Goal: Task Accomplishment & Management: Use online tool/utility

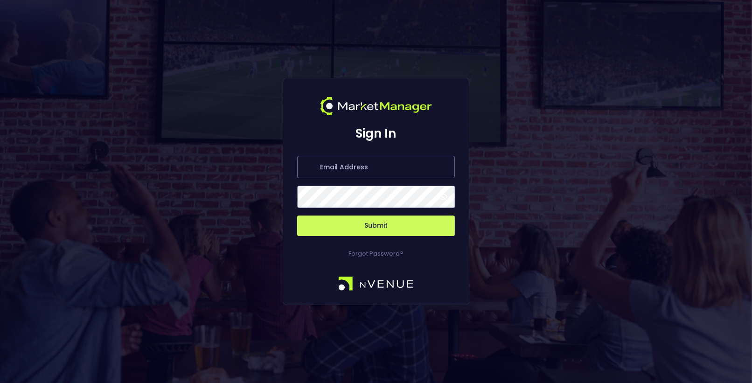
type input "[EMAIL_ADDRESS][DOMAIN_NAME]"
click at [361, 225] on button "Submit" at bounding box center [376, 226] width 158 height 21
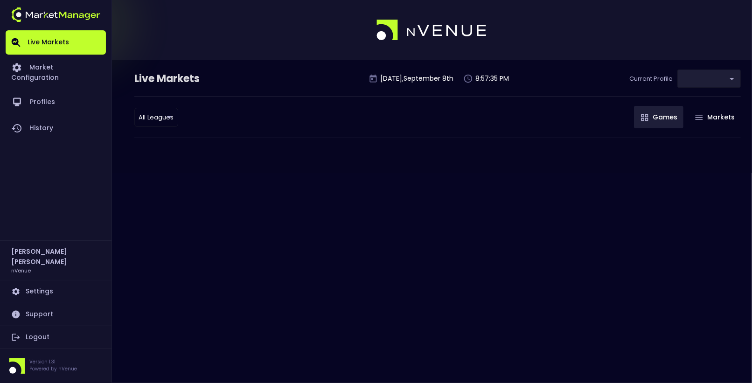
type input "9d8bad92-567c-44a6-ba12-e9bc101fa057"
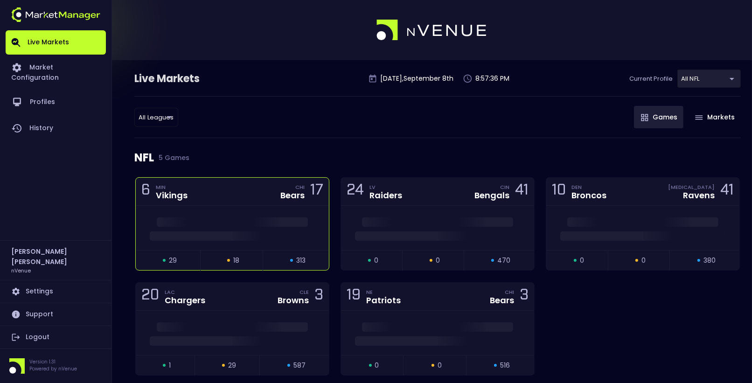
click at [263, 190] on div "6 MIN Vikings CHI Bears 17" at bounding box center [232, 192] width 193 height 28
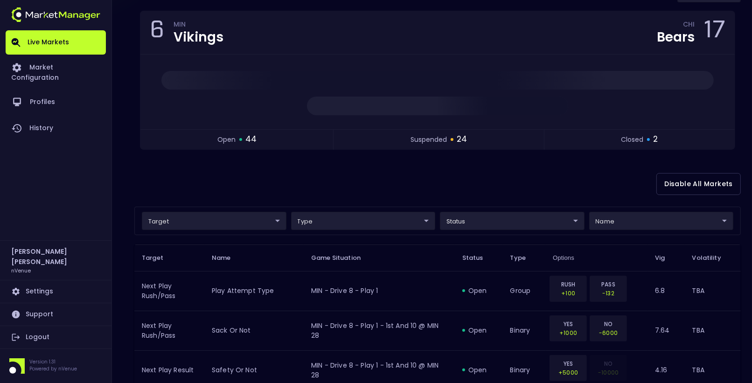
scroll to position [88, 0]
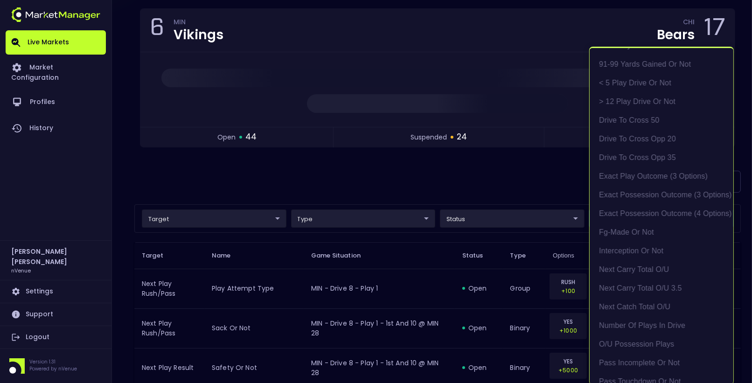
scroll to position [264, 0]
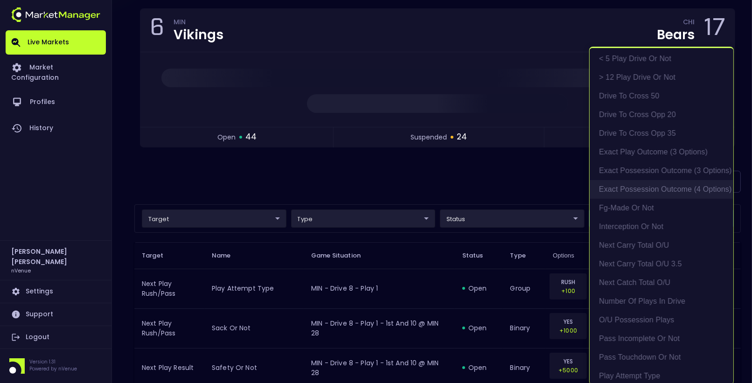
click at [656, 190] on li "exact possession outcome (4 options)" at bounding box center [662, 189] width 144 height 19
type input "Possession Result"
type input "group"
type input "exact possession outcome (4 options)"
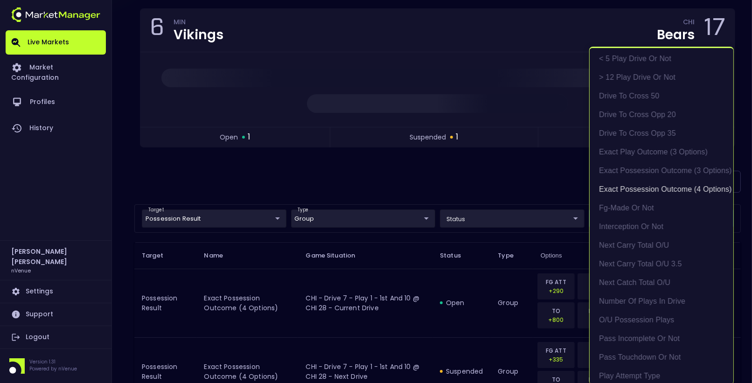
click at [479, 182] on div at bounding box center [376, 191] width 752 height 383
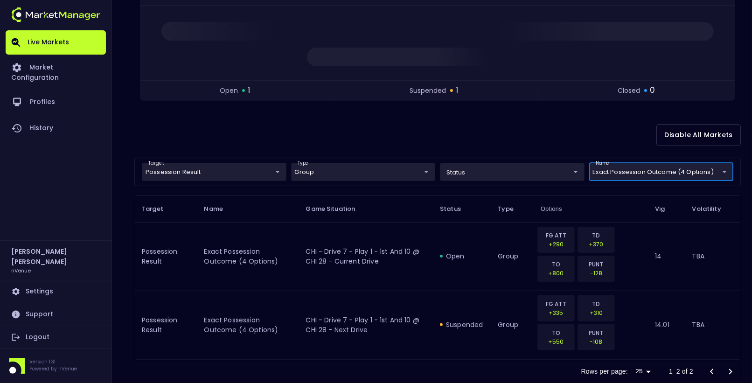
scroll to position [155, 0]
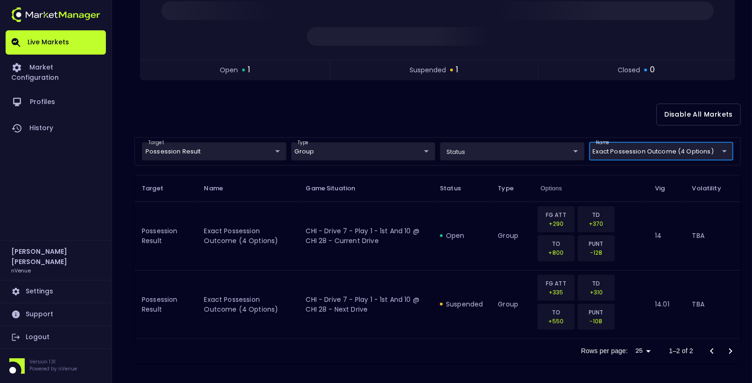
click at [653, 152] on body "Live Markets Market Configuration Profiles History [PERSON_NAME] nVenue Setting…" at bounding box center [376, 115] width 752 height 541
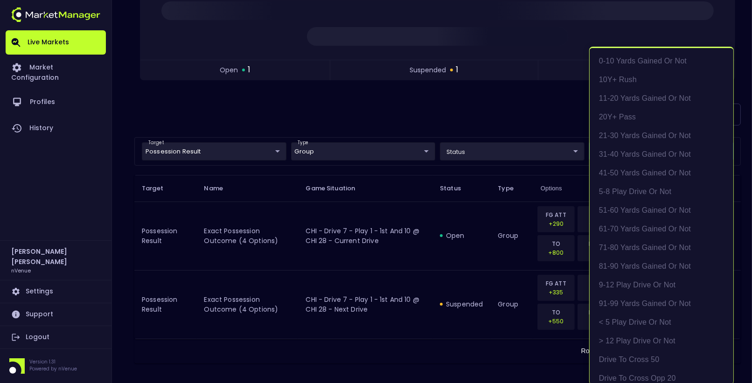
scroll to position [236, 0]
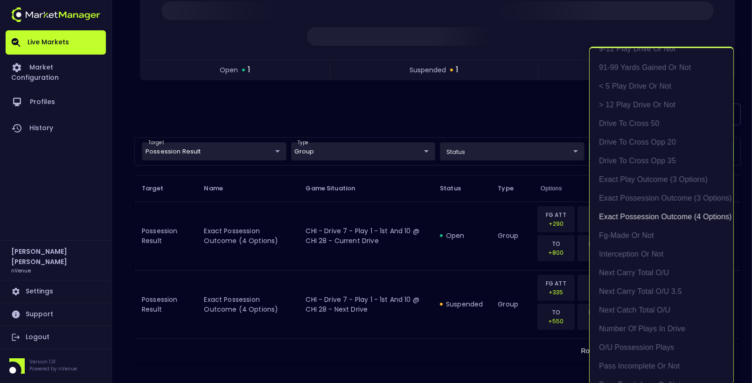
click at [221, 85] on div at bounding box center [376, 191] width 752 height 383
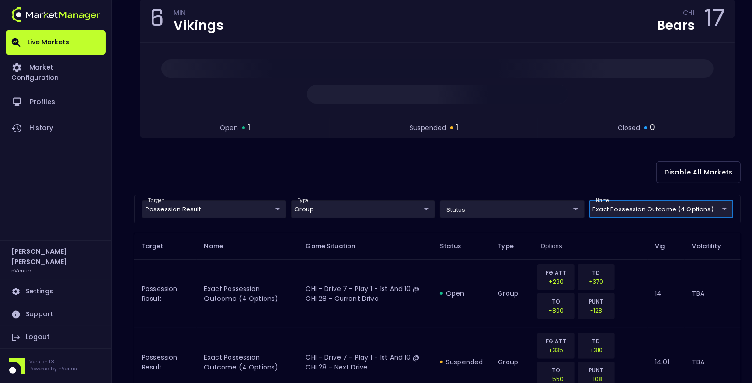
scroll to position [0, 0]
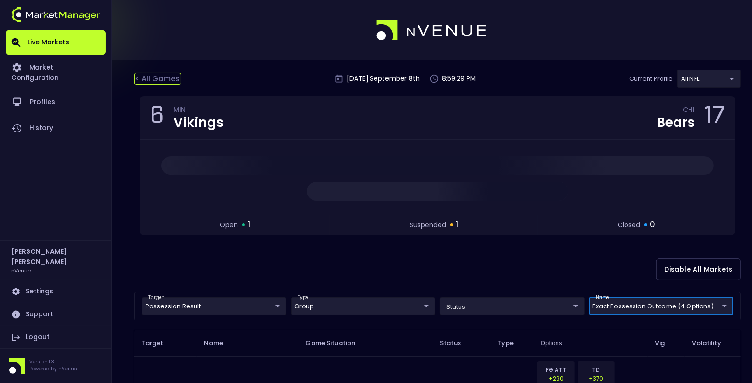
click at [155, 77] on div "< All Games" at bounding box center [157, 79] width 47 height 12
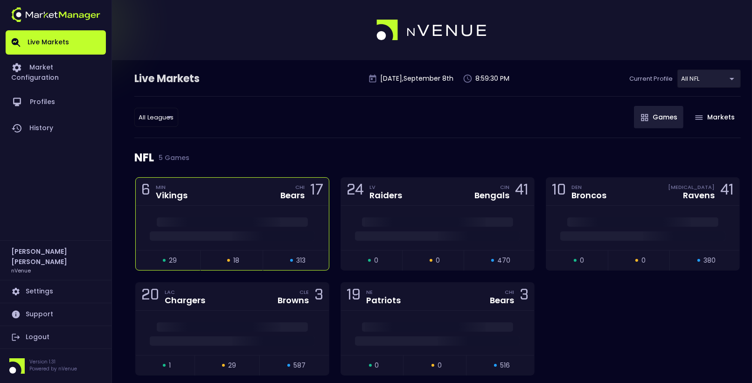
click at [237, 199] on div "6 MIN Vikings CHI Bears 17" at bounding box center [232, 192] width 193 height 28
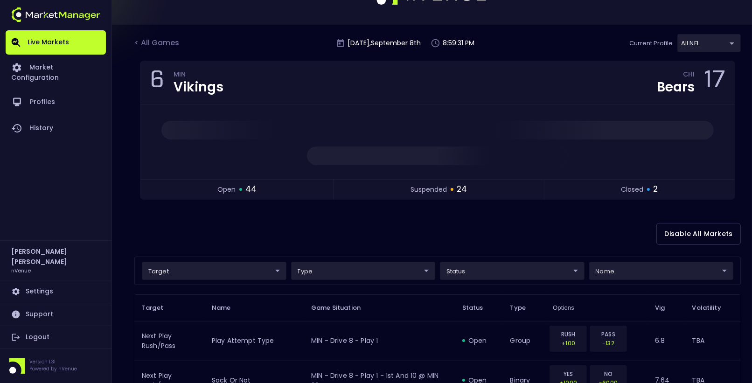
scroll to position [54, 0]
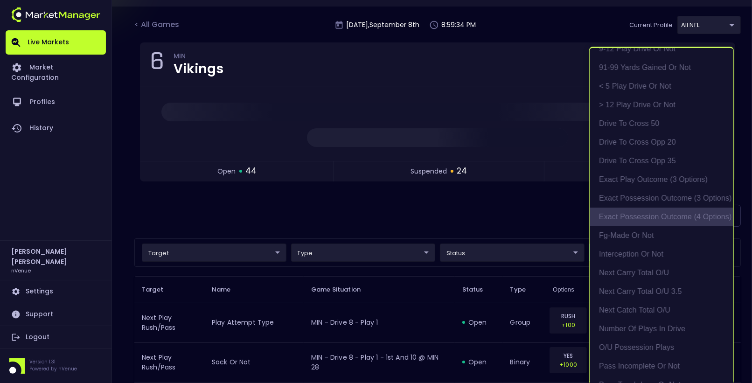
click at [675, 215] on li "exact possession outcome (4 options)" at bounding box center [662, 217] width 144 height 19
type input "Possession Result"
type input "group"
type input "exact possession outcome (4 options)"
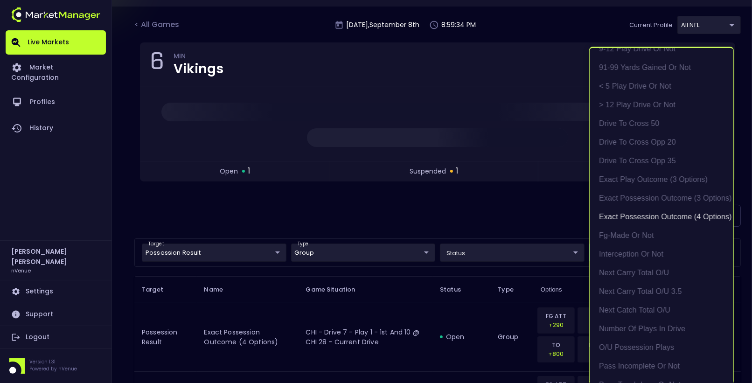
scroll to position [1, 0]
click at [433, 214] on div at bounding box center [376, 191] width 752 height 383
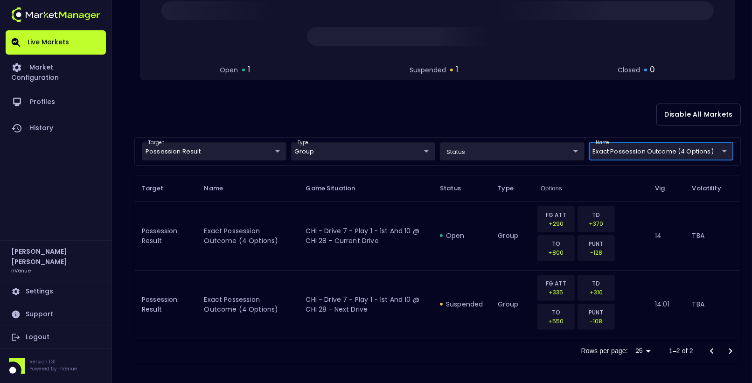
scroll to position [147, 0]
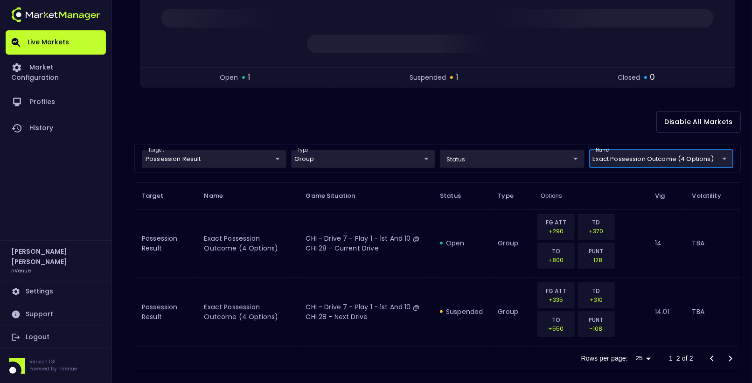
click at [652, 159] on body "Live Markets Market Configuration Profiles History [PERSON_NAME] nVenue Setting…" at bounding box center [376, 123] width 752 height 541
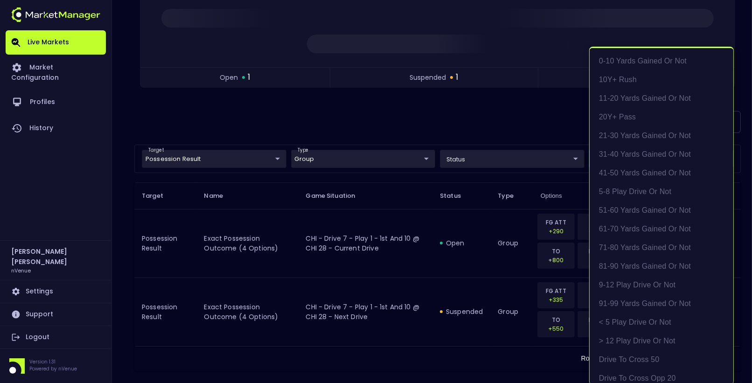
scroll to position [236, 0]
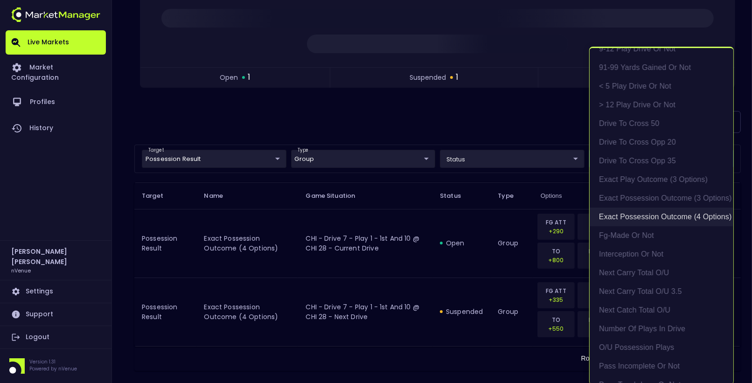
click at [667, 217] on li "exact possession outcome (4 options)" at bounding box center [662, 217] width 144 height 19
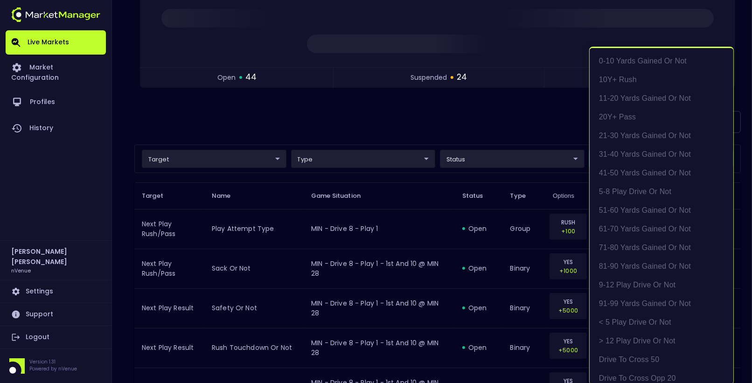
click at [442, 126] on div at bounding box center [376, 191] width 752 height 383
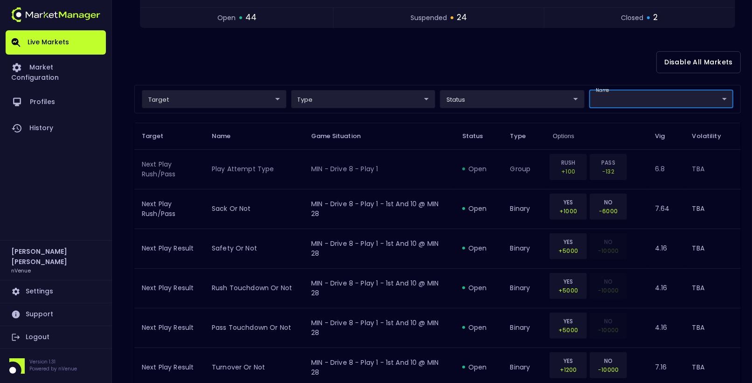
scroll to position [214, 0]
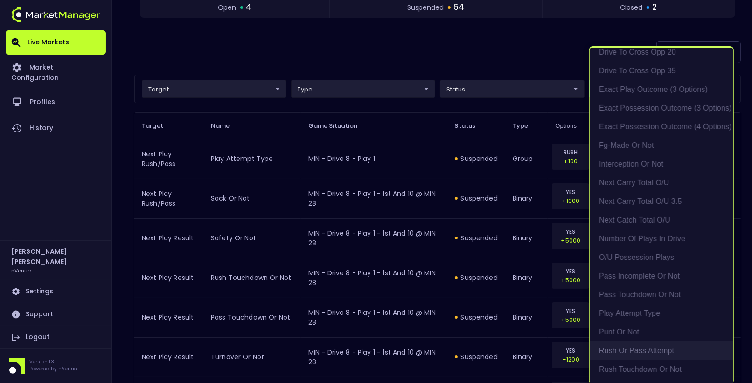
scroll to position [322, 0]
click at [672, 130] on li "exact possession outcome (4 options)" at bounding box center [662, 130] width 144 height 19
type input "Possession Result"
type input "group"
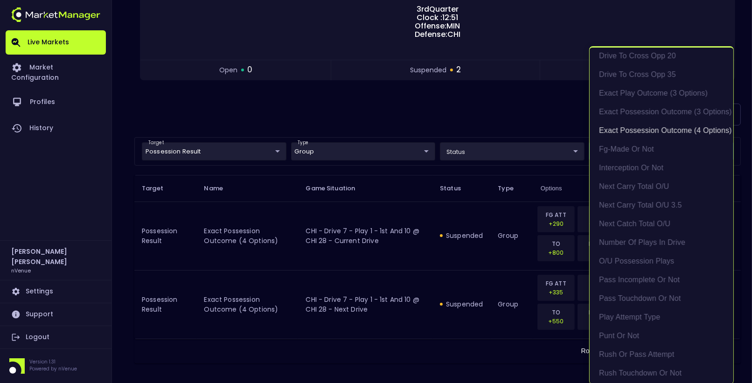
scroll to position [1, 0]
click at [436, 208] on div at bounding box center [376, 191] width 752 height 383
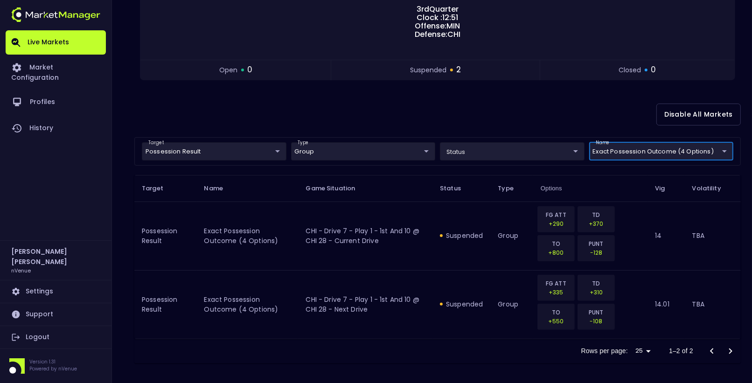
scroll to position [0, 0]
click at [671, 153] on body "Live Markets Market Configuration Profiles History [PERSON_NAME] nVenue Setting…" at bounding box center [376, 117] width 752 height 537
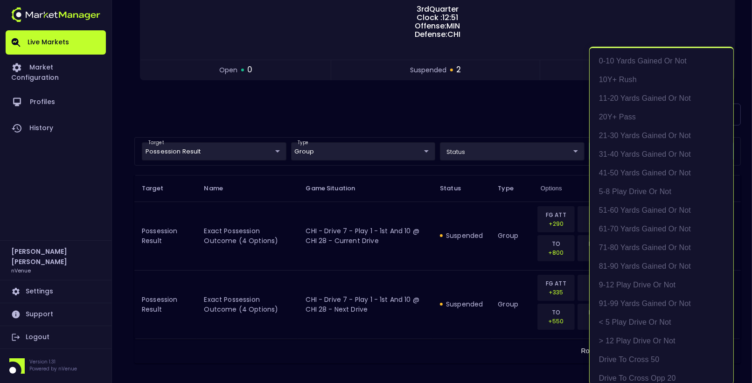
scroll to position [236, 0]
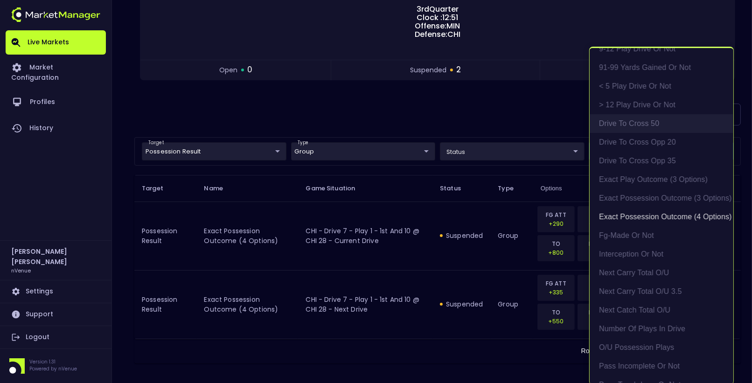
click at [643, 124] on li "Drive to Cross 50" at bounding box center [662, 123] width 144 height 19
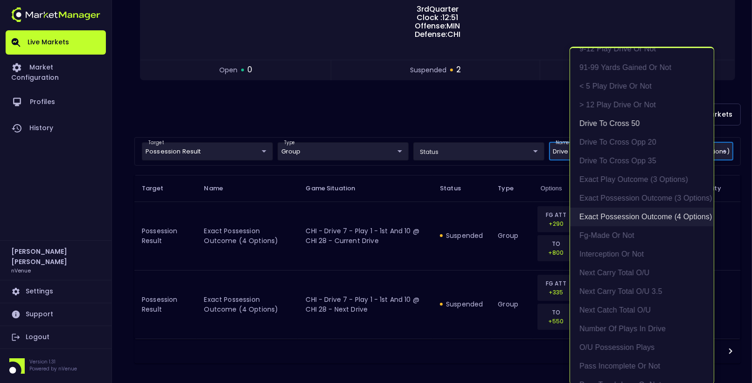
click at [638, 217] on li "exact possession outcome (4 options)" at bounding box center [642, 217] width 144 height 19
type input "Drive to Cross 50"
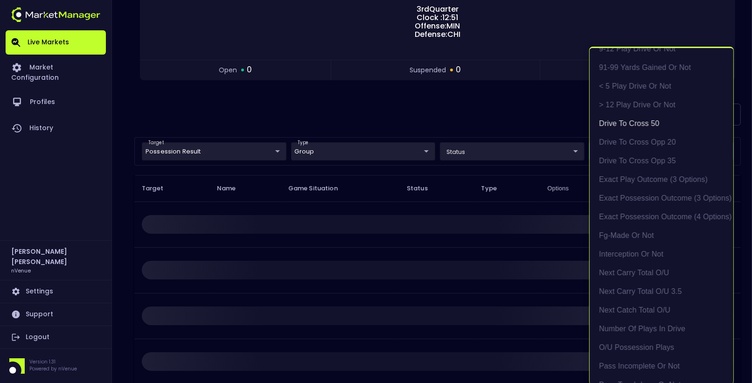
scroll to position [1, 0]
click at [230, 149] on div at bounding box center [376, 191] width 752 height 383
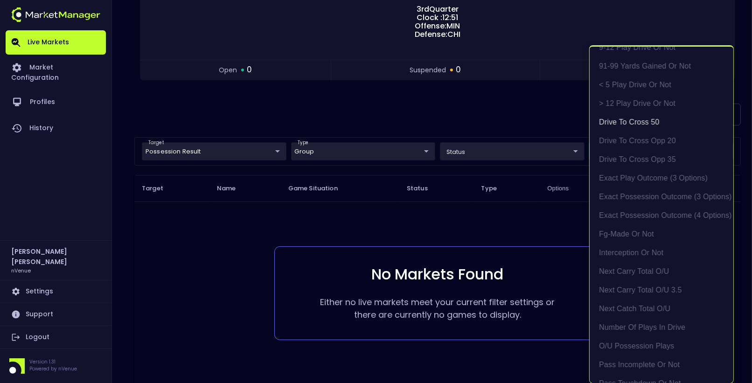
scroll to position [0, 0]
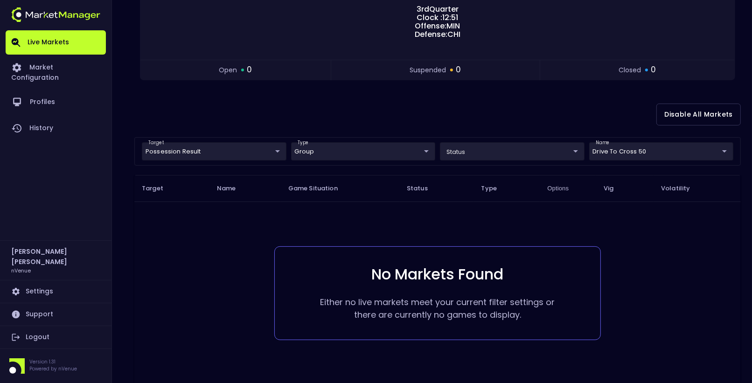
click at [201, 146] on body "Live Markets Market Configuration Profiles History [PERSON_NAME] nVenue Setting…" at bounding box center [376, 140] width 752 height 583
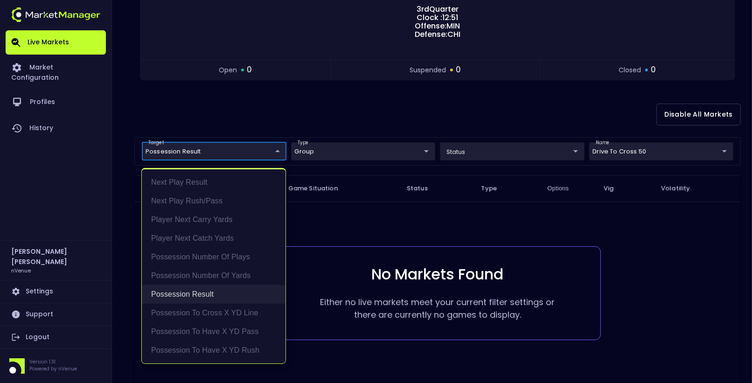
click at [197, 287] on li "Possession Result" at bounding box center [214, 294] width 144 height 19
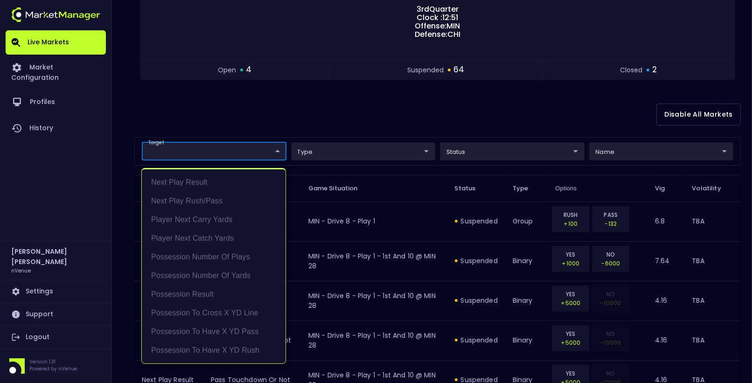
click at [382, 92] on div at bounding box center [376, 191] width 752 height 383
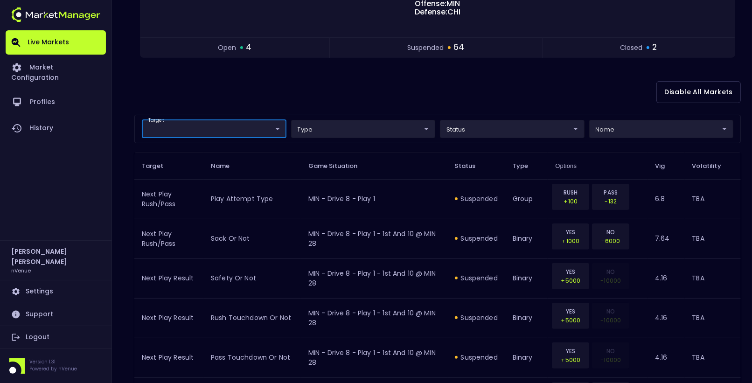
scroll to position [180, 0]
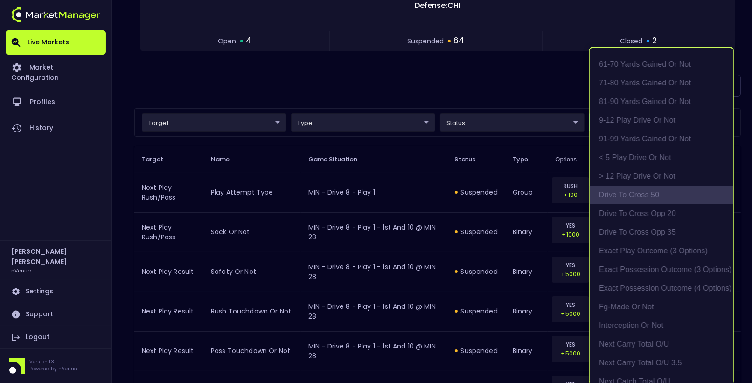
click at [642, 196] on li "Drive to Cross 50" at bounding box center [662, 195] width 144 height 19
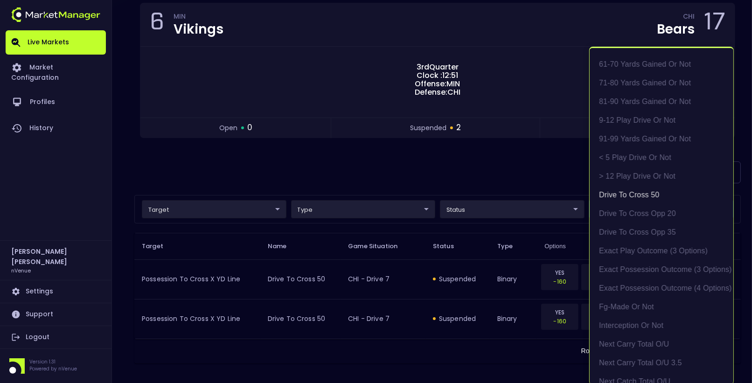
click at [467, 170] on div at bounding box center [376, 191] width 752 height 383
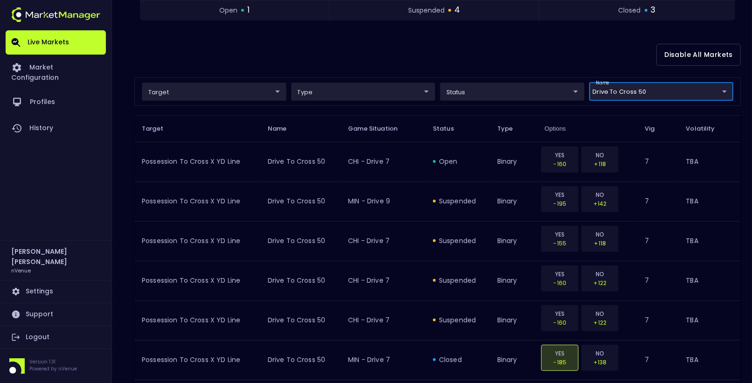
scroll to position [214, 0]
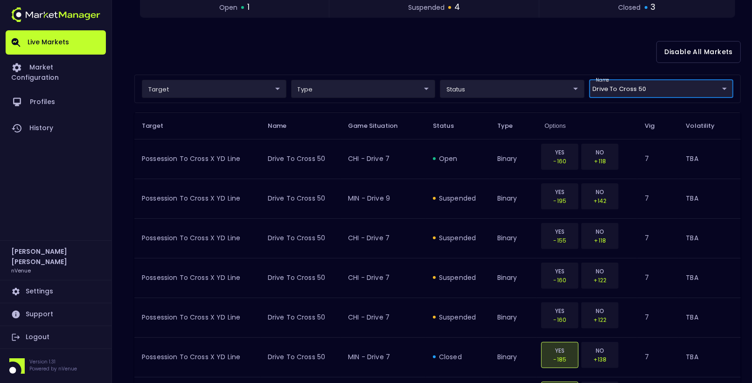
click at [644, 81] on body "Live Markets Market Configuration Profiles History [PERSON_NAME] nVenue Setting…" at bounding box center [376, 144] width 752 height 717
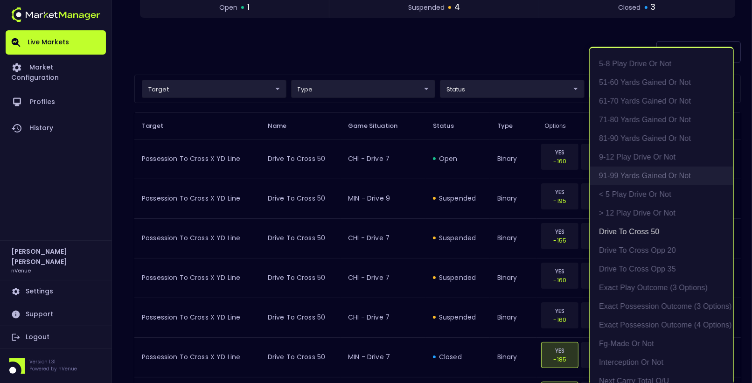
scroll to position [131, 0]
click at [637, 323] on li "exact possession outcome (4 options)" at bounding box center [662, 322] width 144 height 19
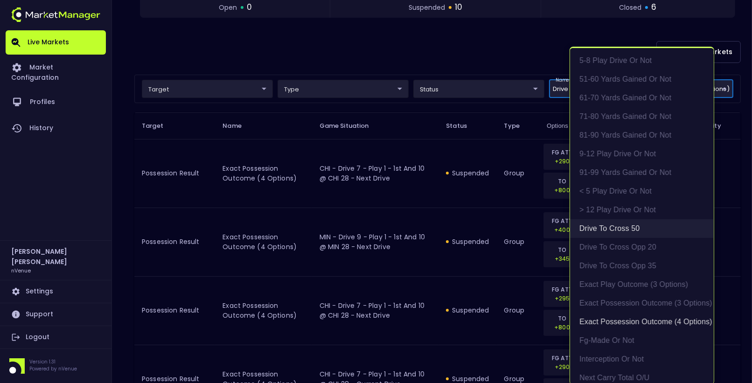
click at [630, 224] on li "Drive to Cross 50" at bounding box center [642, 228] width 144 height 19
type input "exact possession outcome (4 options)"
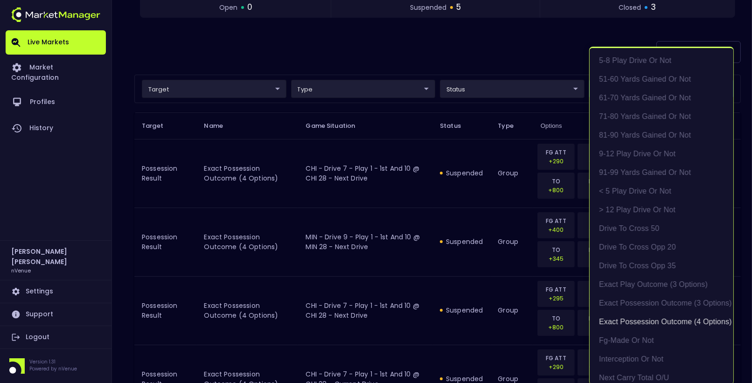
scroll to position [1, 0]
click at [453, 147] on div at bounding box center [376, 191] width 752 height 383
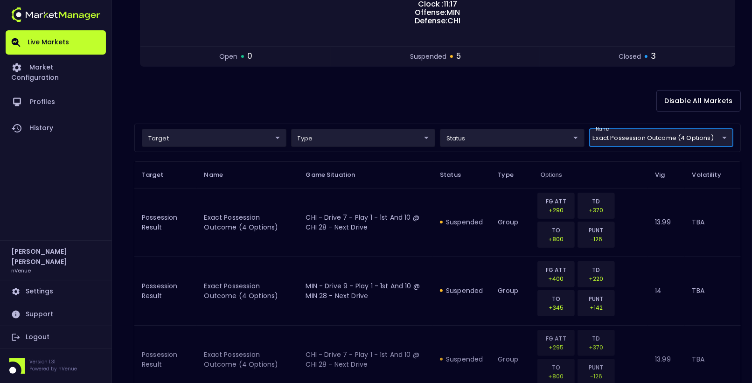
scroll to position [140, 0]
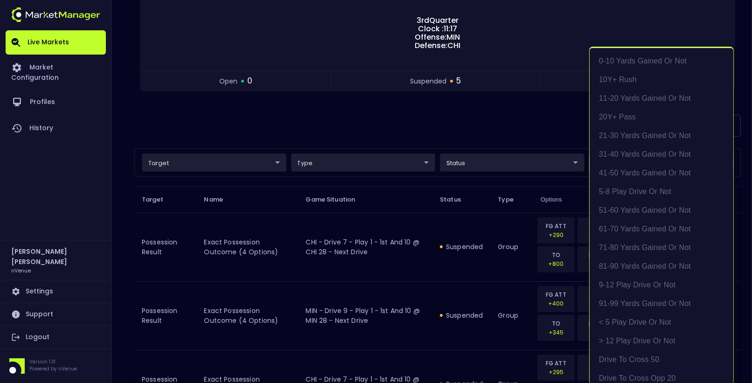
click at [648, 158] on body "Live Markets Market Configuration Profiles History [PERSON_NAME] nVenue Setting…" at bounding box center [376, 334] width 752 height 949
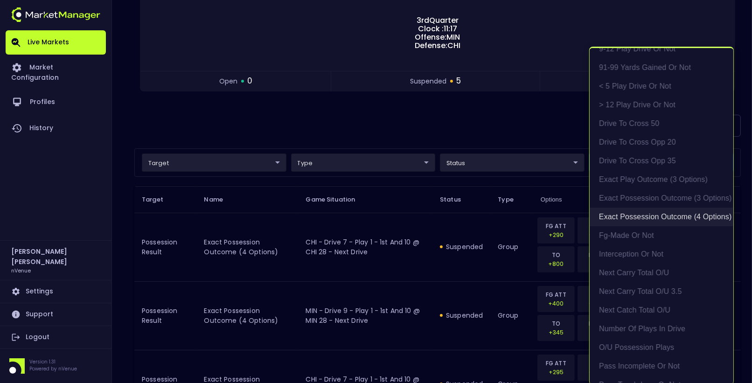
click at [658, 216] on li "exact possession outcome (4 options)" at bounding box center [662, 217] width 144 height 19
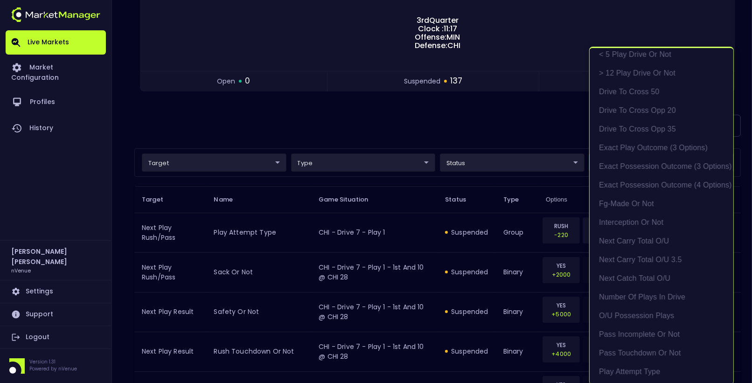
scroll to position [1, 0]
click at [521, 119] on div at bounding box center [376, 191] width 752 height 383
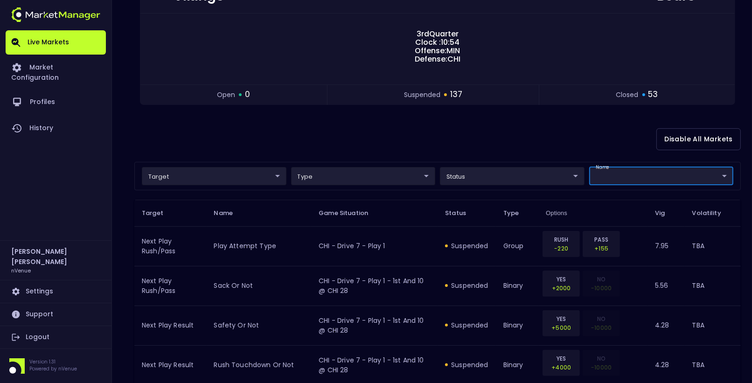
scroll to position [90, 0]
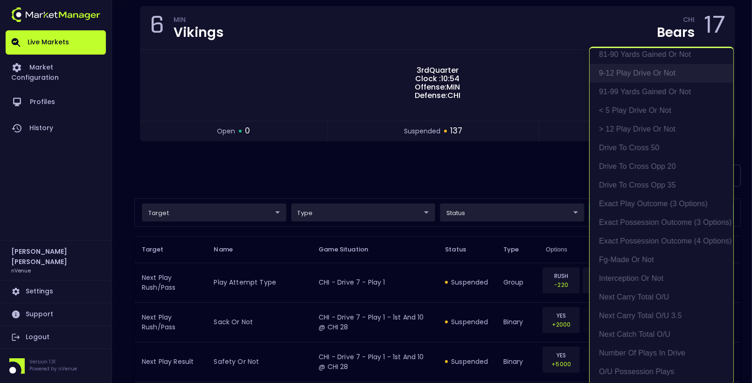
scroll to position [243, 0]
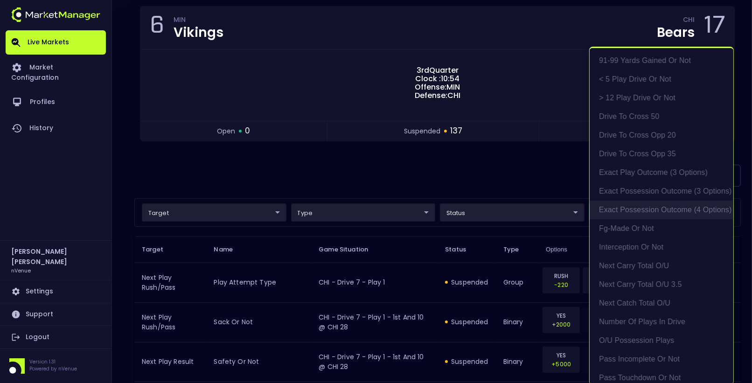
click at [656, 208] on li "exact possession outcome (4 options)" at bounding box center [662, 210] width 144 height 19
type input "exact possession outcome (4 options)"
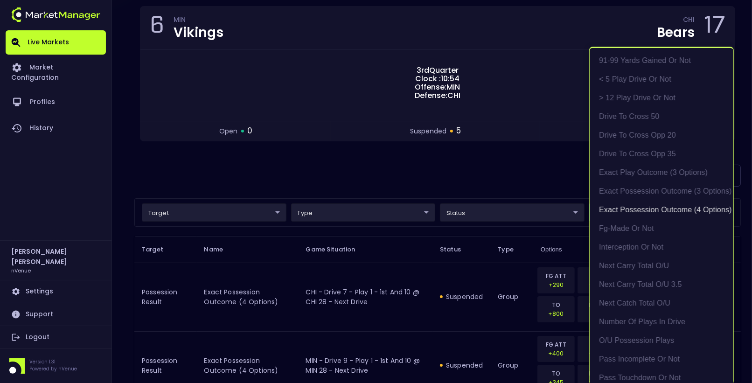
click at [505, 165] on div at bounding box center [376, 191] width 752 height 383
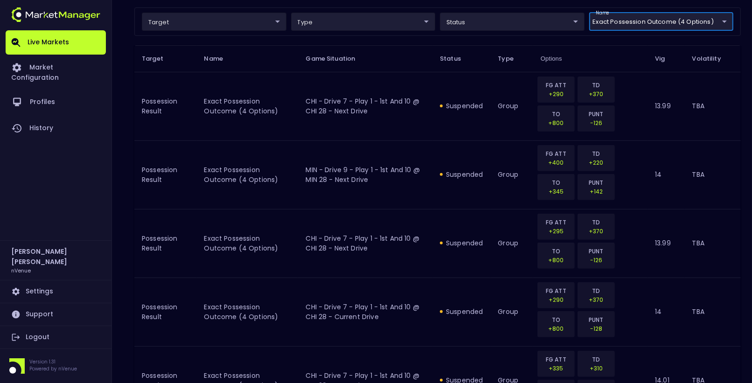
scroll to position [278, 0]
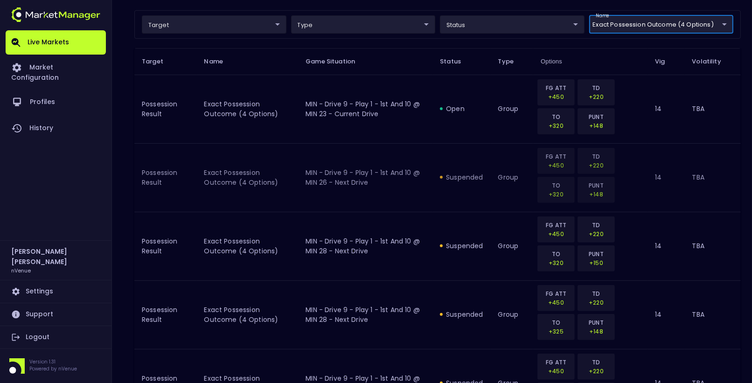
click at [413, 153] on td "MIN - Drive 9 - Play 1 - 1st and 10 @ MIN 26 - Next Drive" at bounding box center [365, 177] width 134 height 69
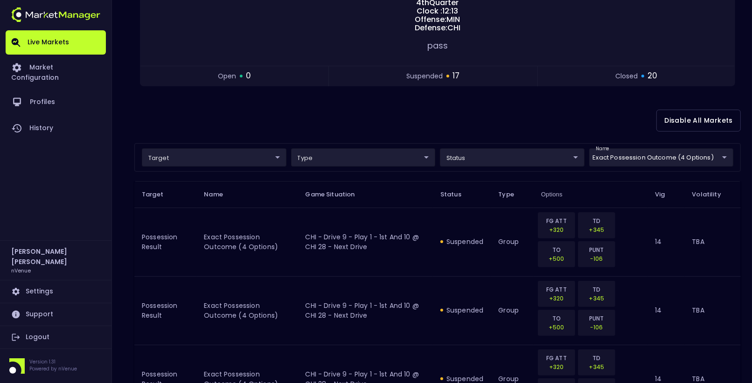
scroll to position [0, 0]
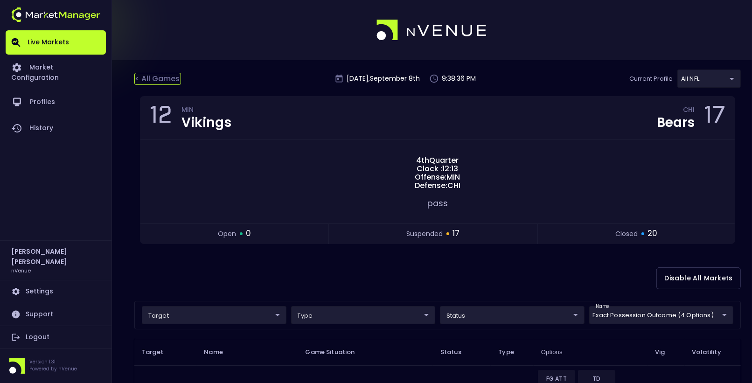
click at [164, 76] on div "< All Games" at bounding box center [157, 79] width 47 height 12
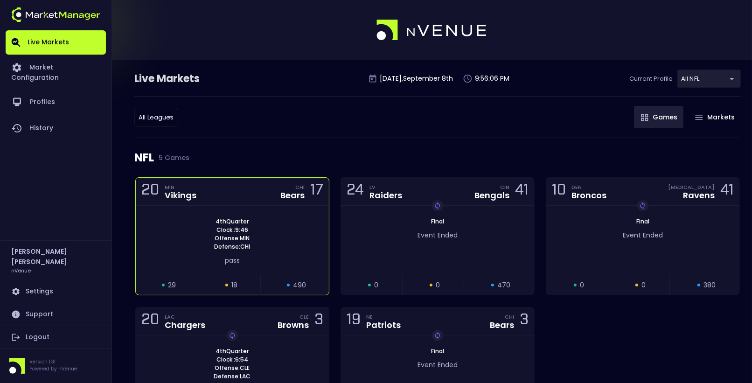
click at [244, 190] on div "20 MIN Vikings CHI Bears 17" at bounding box center [232, 192] width 193 height 28
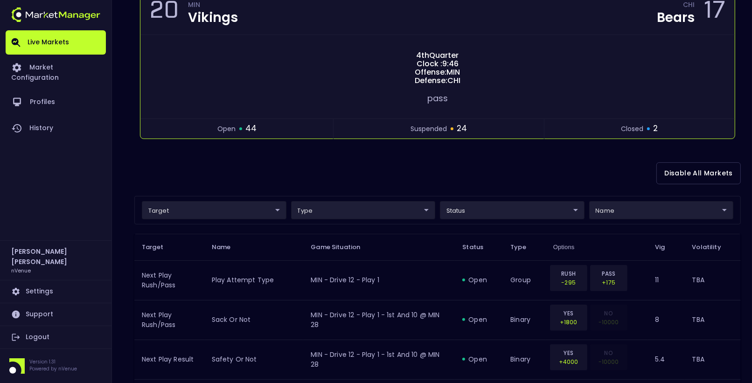
scroll to position [131, 0]
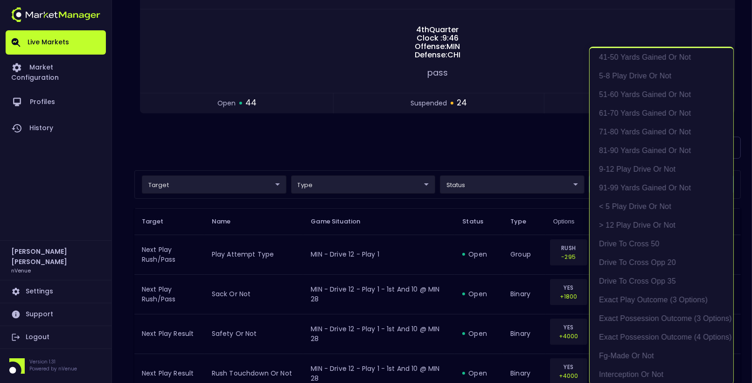
scroll to position [154, 0]
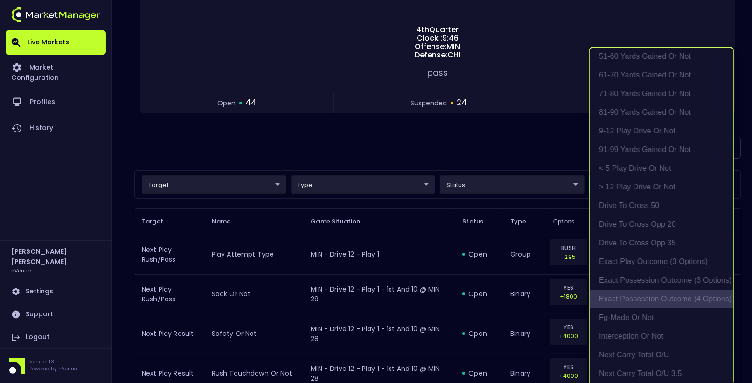
click at [651, 295] on li "exact possession outcome (4 options)" at bounding box center [662, 299] width 144 height 19
type input "Possession Result"
type input "group"
type input "exact possession outcome (4 options)"
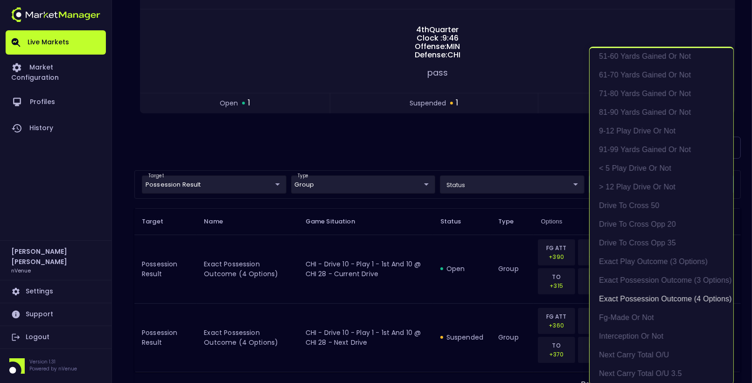
scroll to position [1, 0]
click at [448, 150] on div at bounding box center [376, 191] width 752 height 383
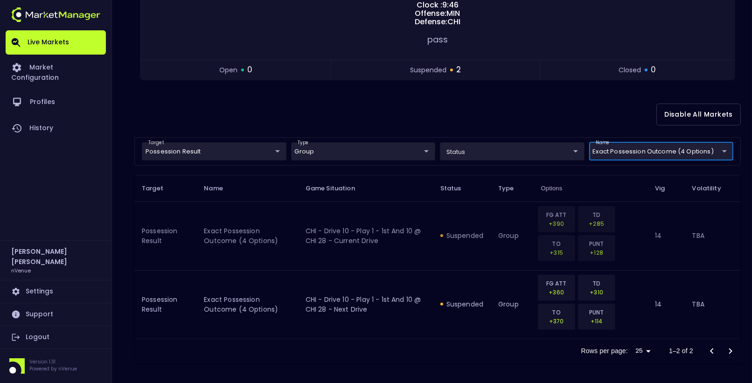
scroll to position [151, 0]
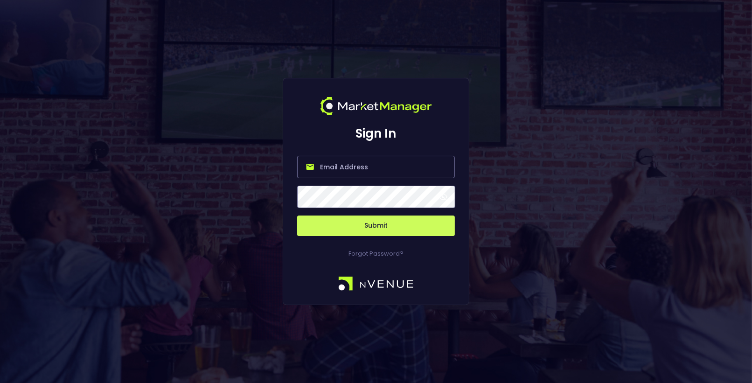
type input "[EMAIL_ADDRESS][DOMAIN_NAME]"
click at [394, 228] on button "Submit" at bounding box center [376, 226] width 158 height 21
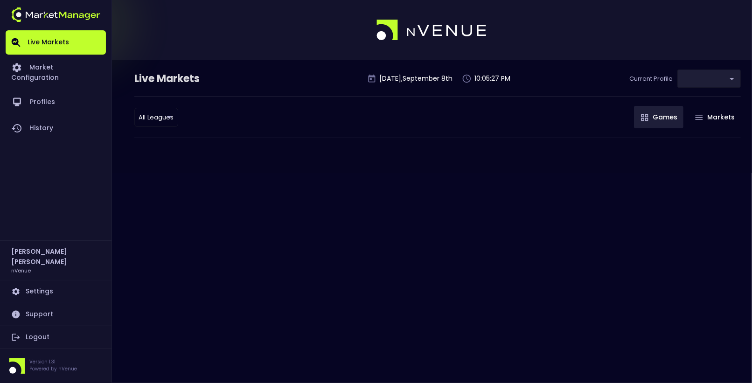
type input "9d8bad92-567c-44a6-ba12-e9bc101fa057"
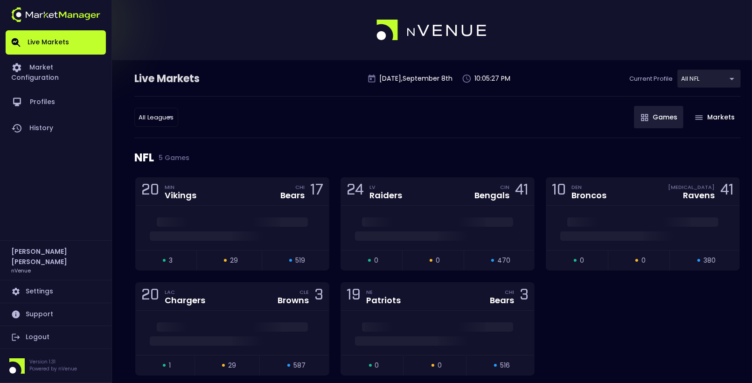
scroll to position [11, 0]
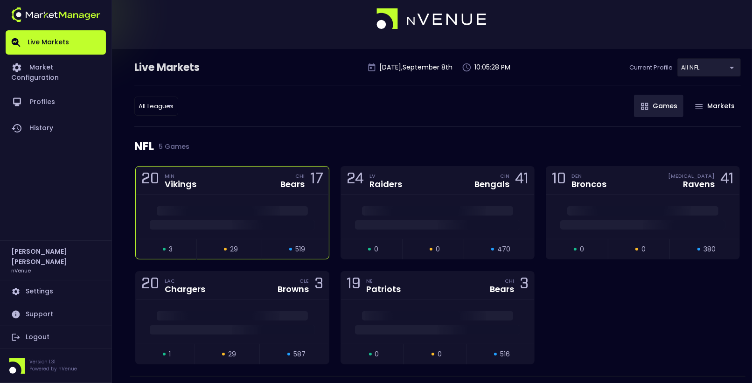
click at [216, 183] on div "20 MIN Vikings CHI Bears 17" at bounding box center [232, 181] width 193 height 28
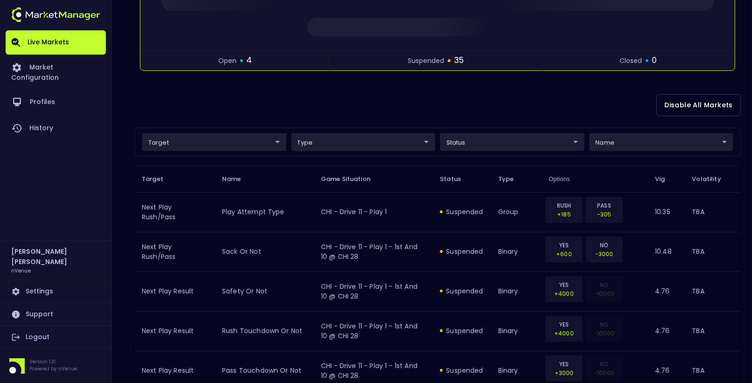
scroll to position [171, 0]
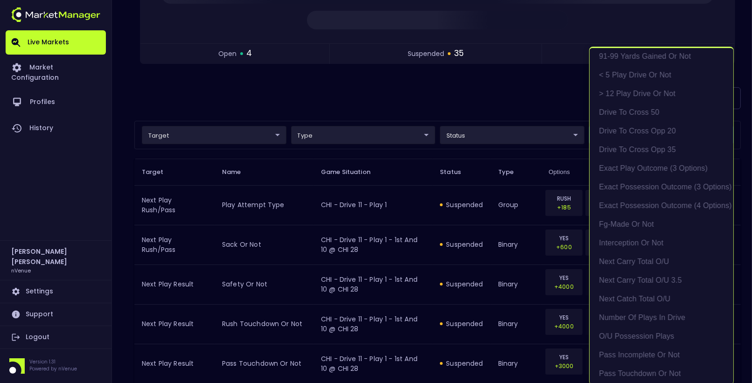
scroll to position [248, 0]
click at [645, 201] on li "exact possession outcome (4 options)" at bounding box center [662, 205] width 144 height 19
type input "Possession Result"
type input "group"
type input "exact possession outcome (4 options)"
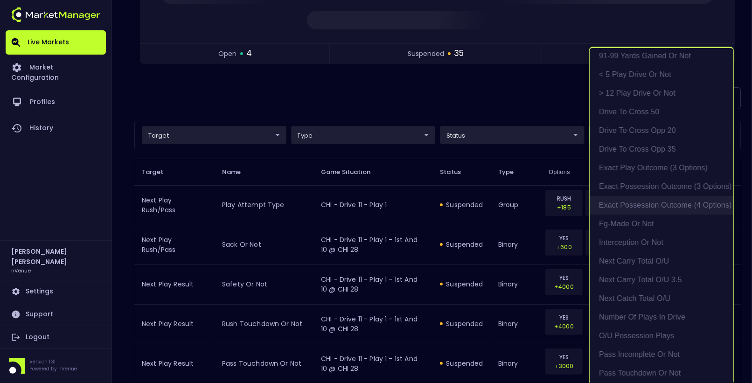
scroll to position [87, 0]
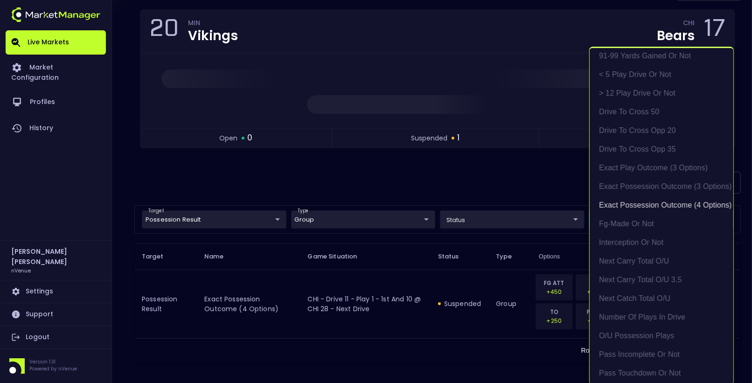
click at [403, 186] on div at bounding box center [376, 191] width 752 height 383
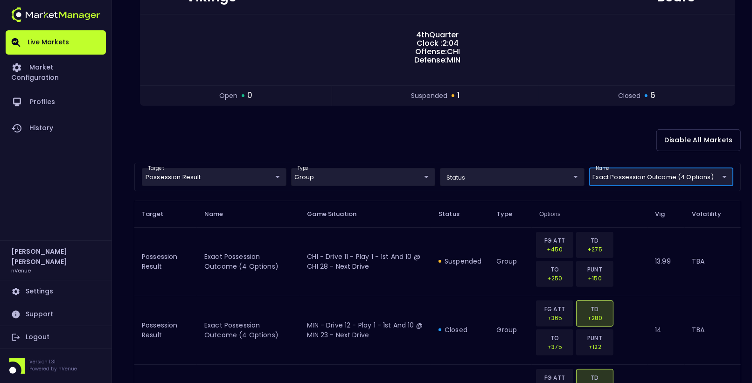
scroll to position [0, 0]
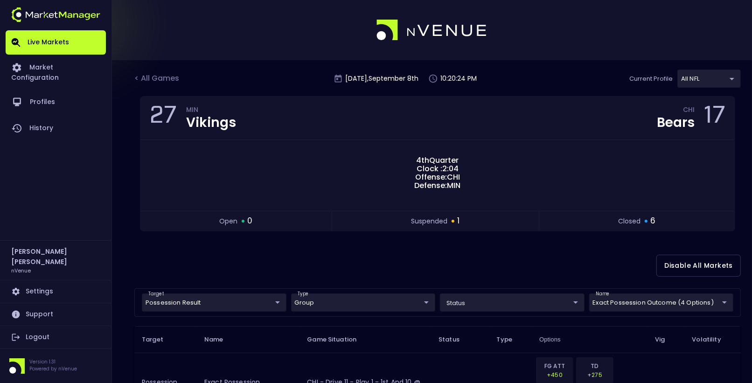
click at [160, 72] on div "< All Games [DATE] 10:20:24 PM Current Profile All NFL 9d8bad92-567c-44a6-ba12-…" at bounding box center [437, 83] width 607 height 27
click at [156, 77] on div "< All Games" at bounding box center [157, 79] width 47 height 12
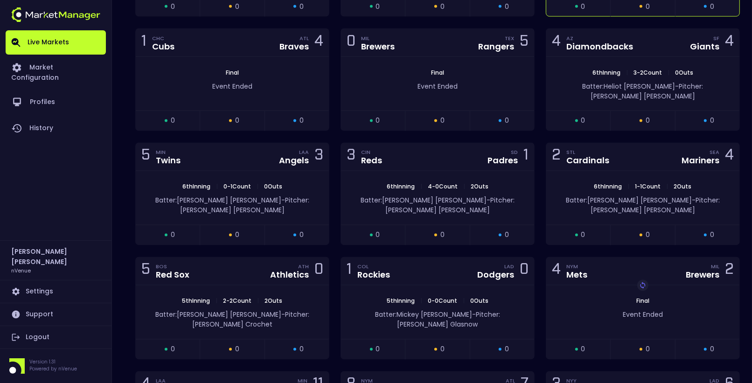
scroll to position [1564, 0]
